Goal: Task Accomplishment & Management: Manage account settings

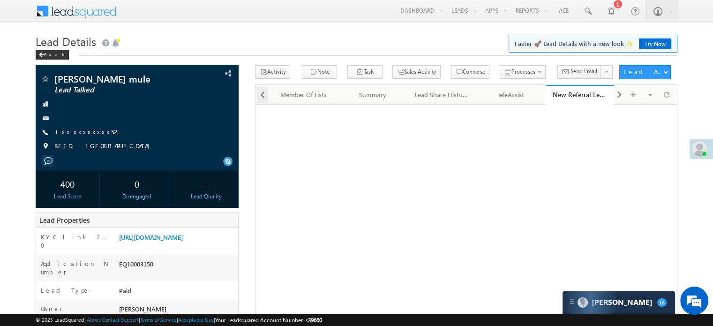
click at [264, 94] on span at bounding box center [263, 94] width 6 height 17
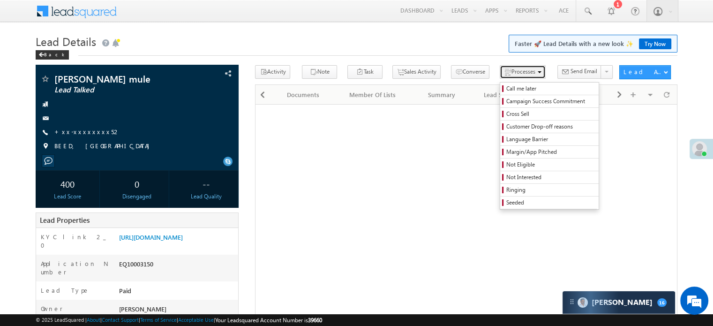
click at [511, 73] on span "Processes" at bounding box center [523, 71] width 24 height 7
click at [506, 168] on span "Not Eligible" at bounding box center [550, 164] width 89 height 8
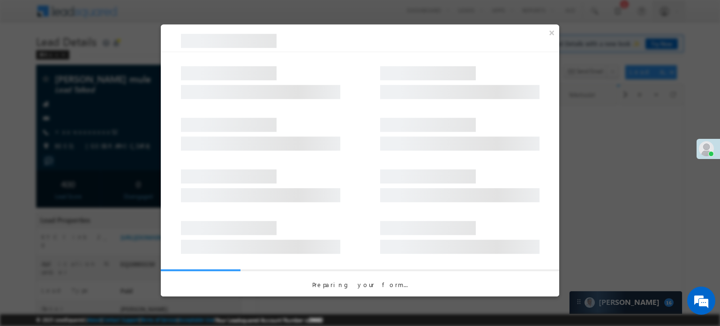
click at [403, 108] on div at bounding box center [360, 130] width 398 height 52
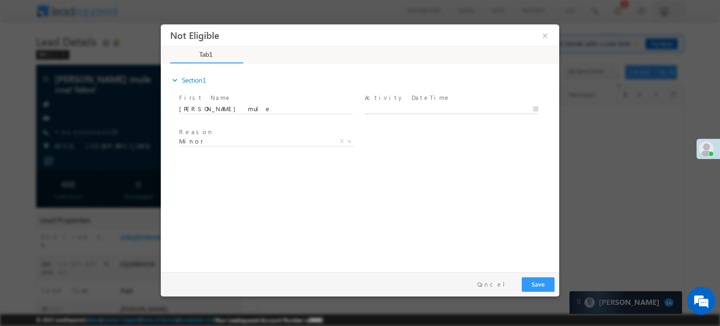
type input "08/20/25 2:14 PM"
click at [403, 105] on input "08/20/25 2:14 PM" at bounding box center [451, 108] width 173 height 9
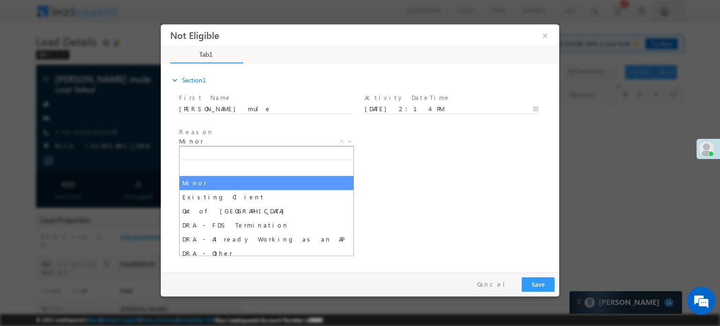
click at [291, 136] on span "Minor" at bounding box center [255, 140] width 152 height 8
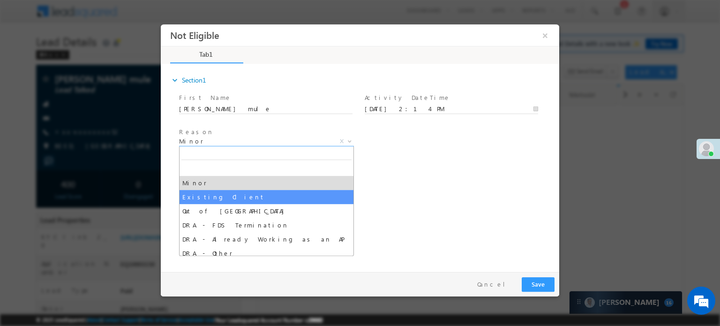
select select "Existing Client"
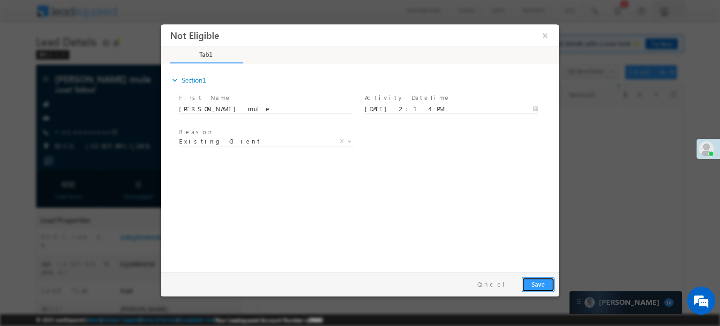
click at [532, 280] on button "Save" at bounding box center [538, 284] width 33 height 15
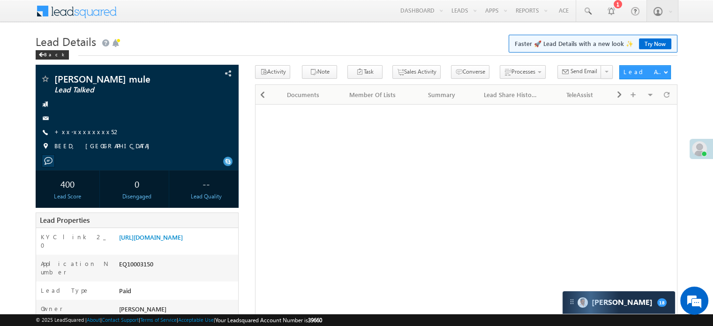
scroll to position [4605, 0]
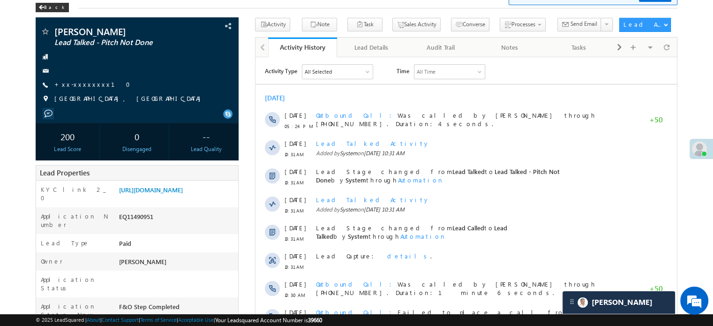
scroll to position [4708, 0]
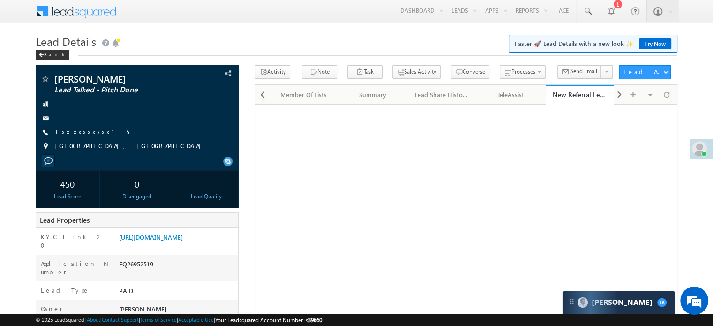
scroll to position [4478, 0]
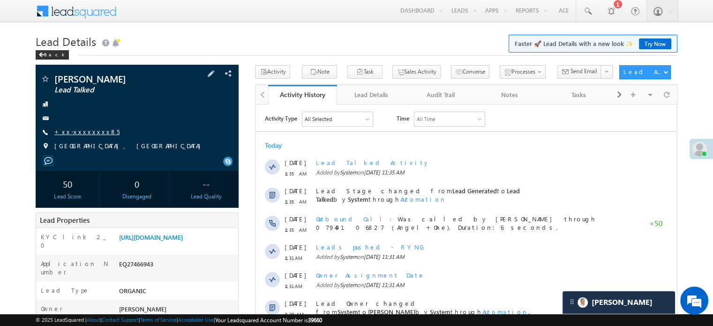
click at [78, 135] on link "+xx-xxxxxxxx85" at bounding box center [86, 131] width 65 height 8
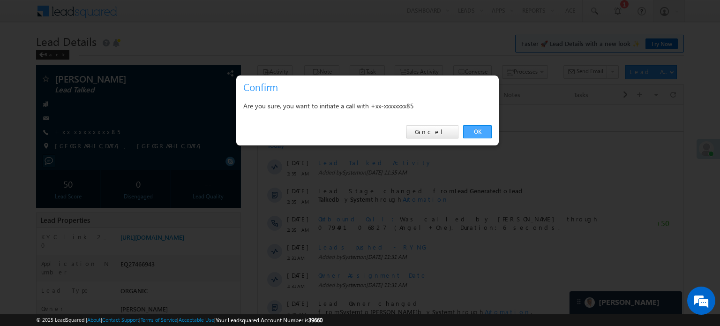
click at [472, 131] on link "OK" at bounding box center [477, 131] width 29 height 13
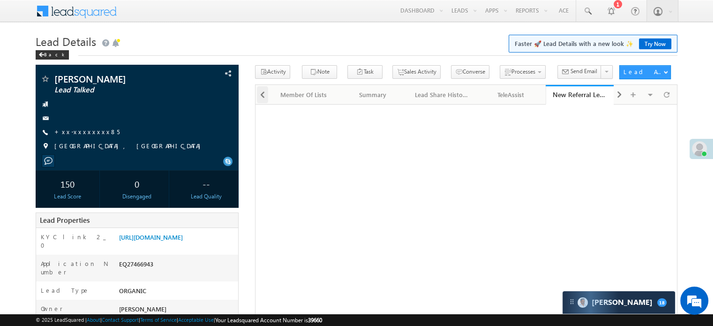
click at [262, 92] on span at bounding box center [263, 94] width 6 height 17
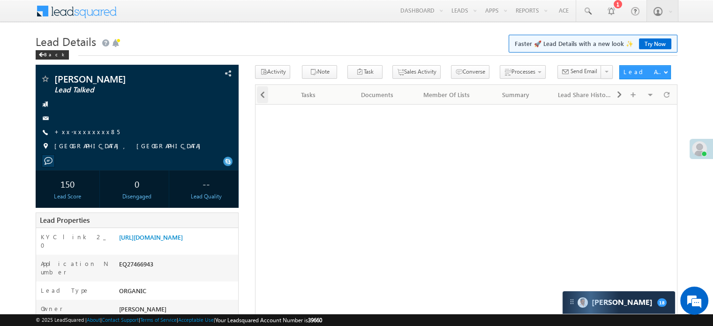
click at [262, 92] on span at bounding box center [263, 94] width 6 height 17
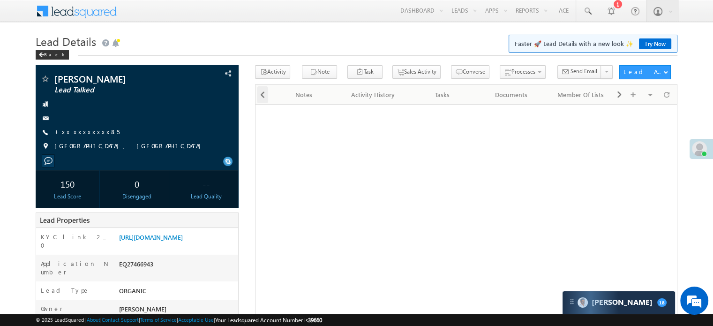
click at [262, 92] on span at bounding box center [263, 94] width 6 height 17
click at [262, 92] on div at bounding box center [261, 94] width 13 height 18
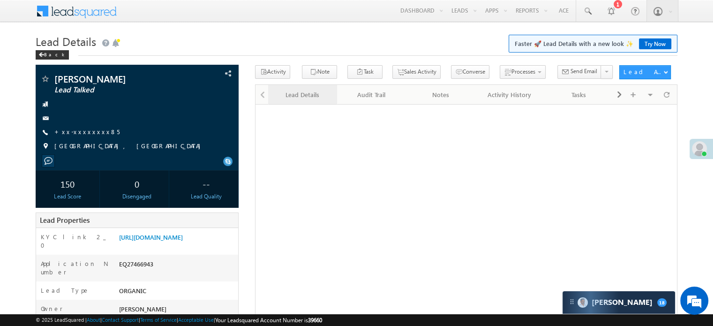
click at [301, 99] on div "Lead Details" at bounding box center [302, 94] width 53 height 11
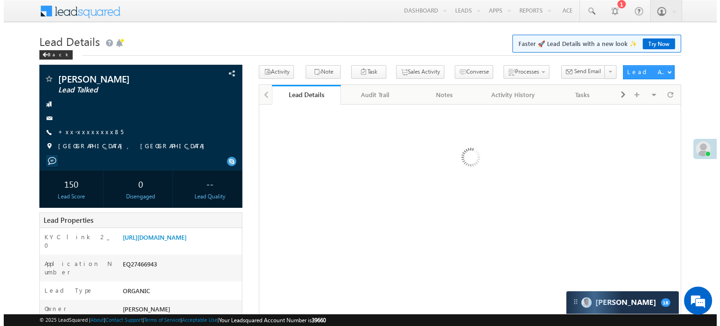
scroll to position [0, 0]
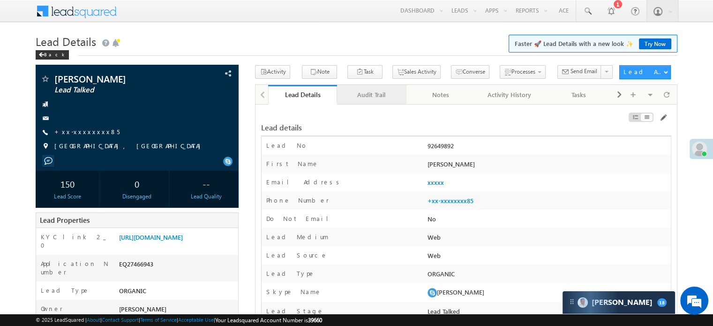
click at [355, 97] on div "Audit Trail" at bounding box center [370, 94] width 53 height 11
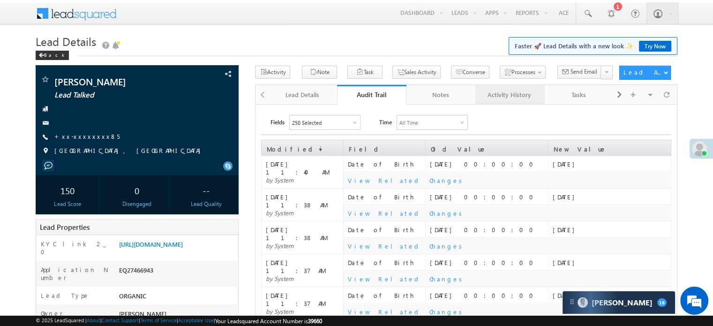
click at [509, 94] on div "Activity History" at bounding box center [509, 94] width 53 height 11
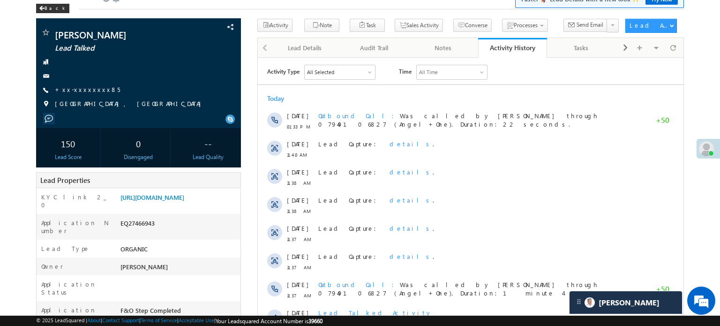
scroll to position [4433, 0]
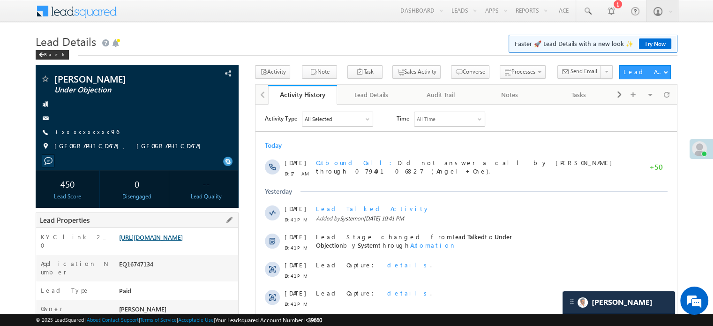
scroll to position [94, 0]
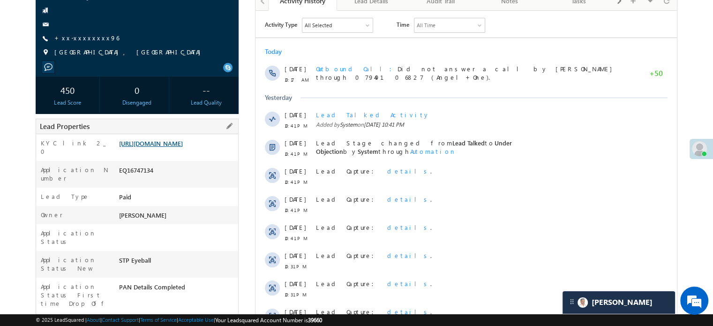
click at [182, 147] on link "[URL][DOMAIN_NAME]" at bounding box center [151, 143] width 64 height 8
